Goal: Task Accomplishment & Management: Use online tool/utility

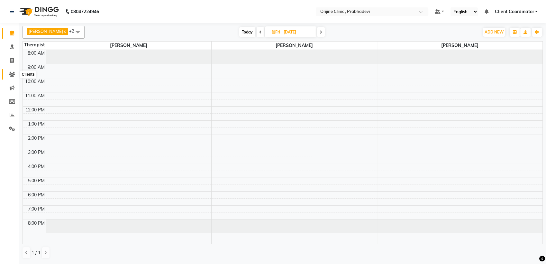
click at [11, 74] on icon at bounding box center [12, 74] width 6 height 5
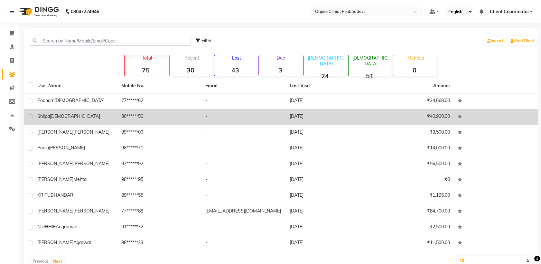
click at [123, 110] on td "80******50" at bounding box center [159, 117] width 84 height 16
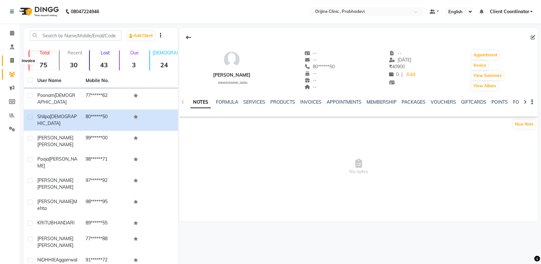
click at [9, 58] on span at bounding box center [11, 60] width 11 height 7
select select "service"
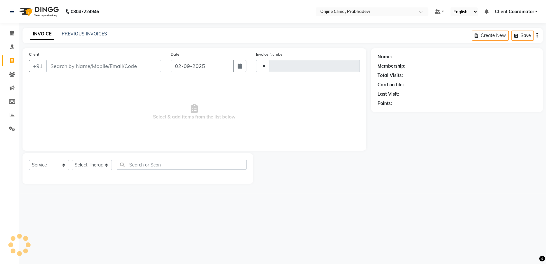
click at [85, 70] on input "Client" at bounding box center [103, 66] width 115 height 12
type input "0006"
select select "8675"
type input "n"
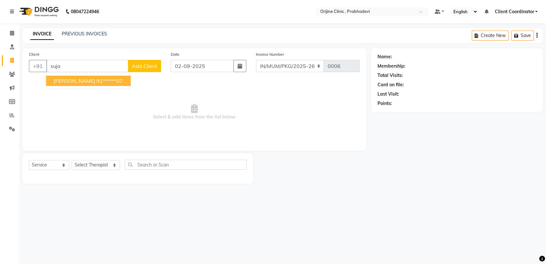
click at [91, 84] on button "[PERSON_NAME] 91******07" at bounding box center [88, 81] width 85 height 10
type input "91******07"
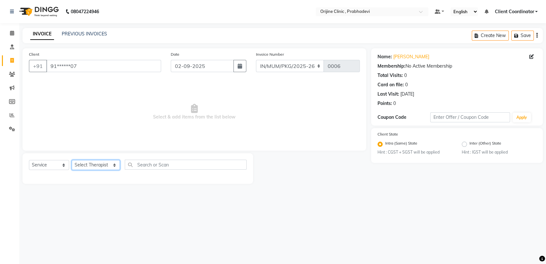
click at [101, 163] on select "Select Therapist [PERSON_NAME] [PERSON_NAME] [PERSON_NAME] [PERSON_NAME] A Assi…" at bounding box center [96, 165] width 48 height 10
select select "84752"
click at [72, 160] on select "Select Therapist [PERSON_NAME] [PERSON_NAME] [PERSON_NAME] [PERSON_NAME] A Assi…" at bounding box center [96, 165] width 48 height 10
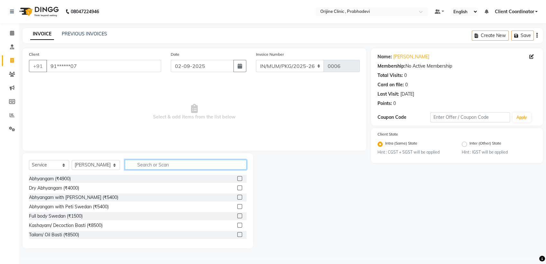
click at [144, 160] on input "text" at bounding box center [186, 165] width 122 height 10
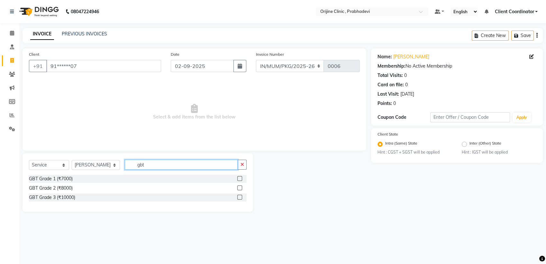
type input "gbt"
click at [240, 188] on label at bounding box center [239, 187] width 5 height 5
click at [240, 188] on input "checkbox" at bounding box center [239, 188] width 4 height 4
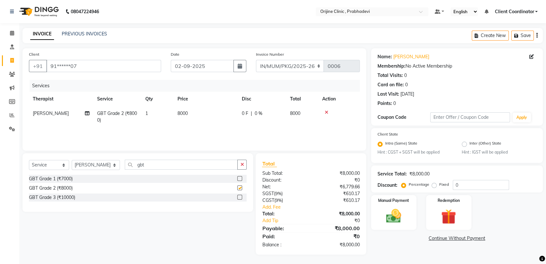
checkbox input "false"
click at [182, 114] on span "8000" at bounding box center [183, 113] width 10 height 6
select select "84752"
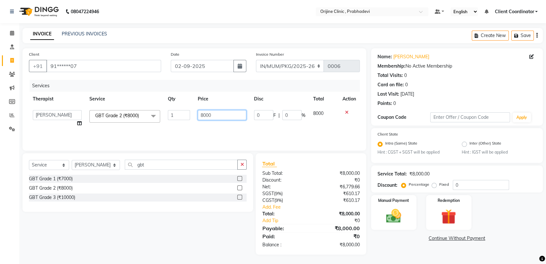
click at [202, 116] on input "8000" at bounding box center [222, 115] width 49 height 10
type input "9000"
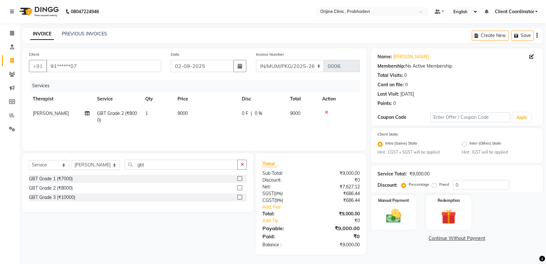
click at [295, 111] on span "9000" at bounding box center [295, 113] width 10 height 6
select select "84752"
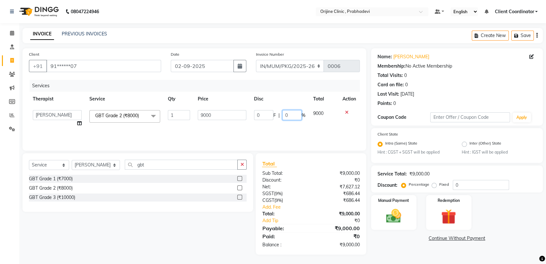
click at [296, 112] on input "0" at bounding box center [291, 115] width 19 height 10
type input "15"
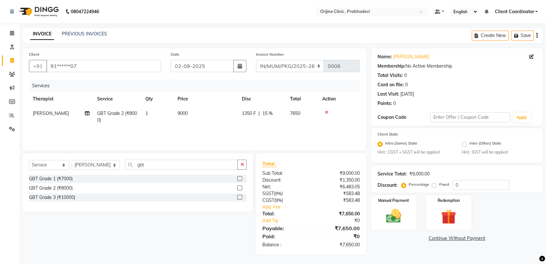
click at [293, 216] on div "Total:" at bounding box center [284, 213] width 54 height 7
click at [327, 110] on icon at bounding box center [327, 112] width 4 height 5
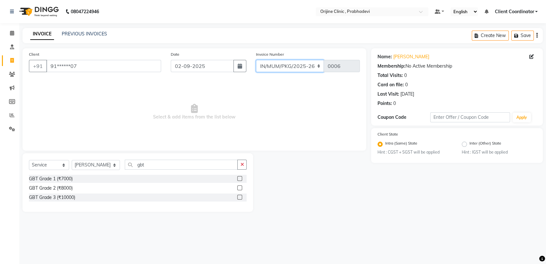
click at [312, 65] on select "MUMVCH25-26 IN/MUM/PKG/2025-26 IN/MUM/V/2025-26" at bounding box center [290, 66] width 68 height 12
click at [243, 100] on span "Select & add items from the list below" at bounding box center [194, 112] width 331 height 64
click at [242, 164] on icon "button" at bounding box center [242, 164] width 4 height 5
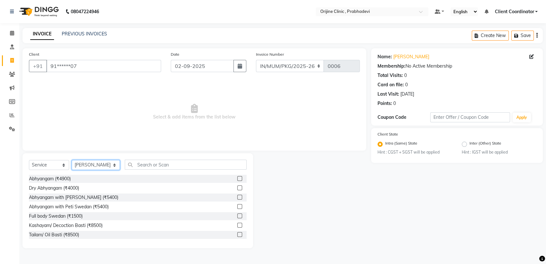
click at [95, 169] on select "Select Therapist [PERSON_NAME] [PERSON_NAME] [PERSON_NAME] [PERSON_NAME] A Assi…" at bounding box center [96, 165] width 48 height 10
click at [253, 114] on span "Select & add items from the list below" at bounding box center [194, 112] width 331 height 64
drag, startPoint x: 314, startPoint y: 190, endPoint x: 284, endPoint y: 150, distance: 50.8
click at [284, 150] on div "Client +91 91******07 Date [DATE] Invoice Number MUMVCH25-26 IN/MUM/PKG/2025-26…" at bounding box center [195, 99] width 344 height 102
click at [483, 118] on input "text" at bounding box center [469, 117] width 79 height 10
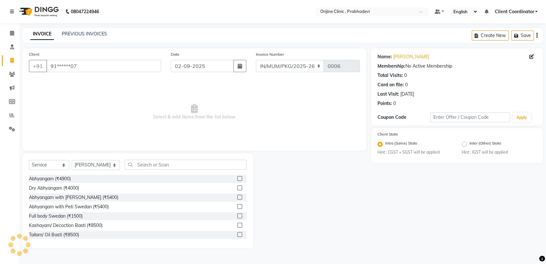
click at [450, 194] on div "Name: [PERSON_NAME] Membership: No Active Membership Total Visits: 0 Card on fi…" at bounding box center [459, 148] width 177 height 200
click at [316, 68] on select "MUMVCH25-26 IN/MUM/PKG/2025-26 IN/MUM/V/2025-26" at bounding box center [290, 66] width 68 height 12
select select "8674"
click at [256, 60] on select "MUMVCH25-26 IN/MUM/PKG/2025-26 IN/MUM/V/2025-26" at bounding box center [290, 66] width 68 height 12
type input "0058"
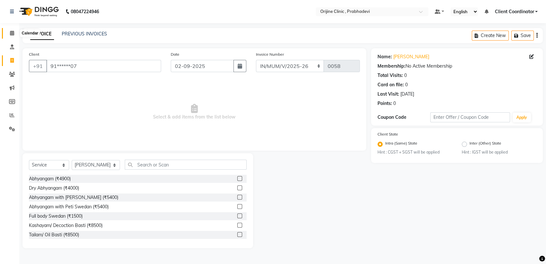
click at [13, 32] on icon at bounding box center [12, 33] width 4 height 5
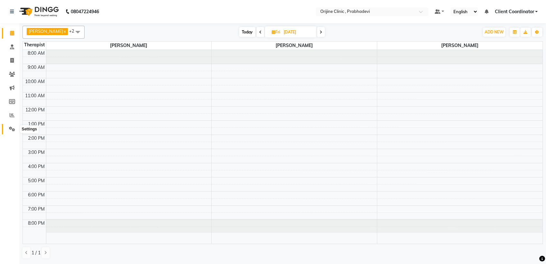
click at [13, 127] on icon at bounding box center [12, 128] width 6 height 5
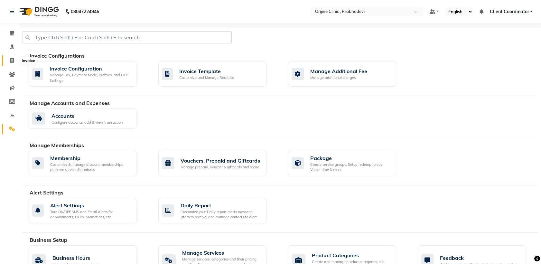
click at [12, 63] on icon at bounding box center [12, 60] width 4 height 5
select select "service"
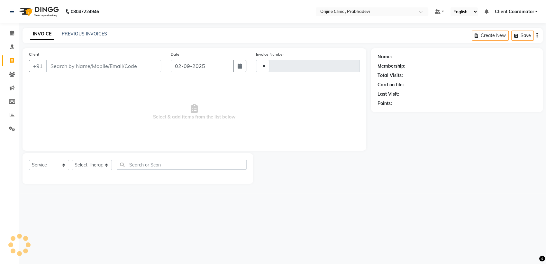
type input "0006"
select select "8675"
click at [8, 35] on span at bounding box center [11, 33] width 11 height 7
